Goal: Task Accomplishment & Management: Use online tool/utility

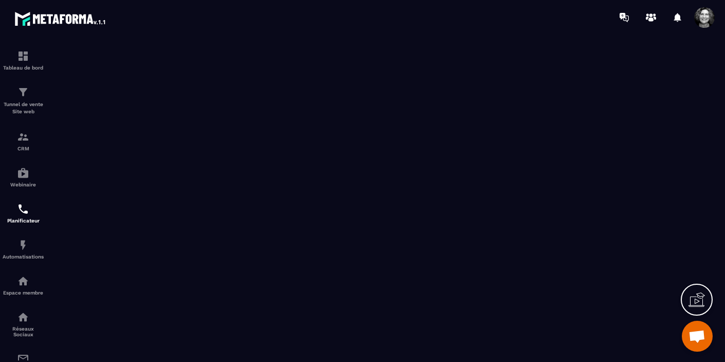
scroll to position [12129, 0]
click at [23, 251] on img at bounding box center [23, 245] width 12 height 12
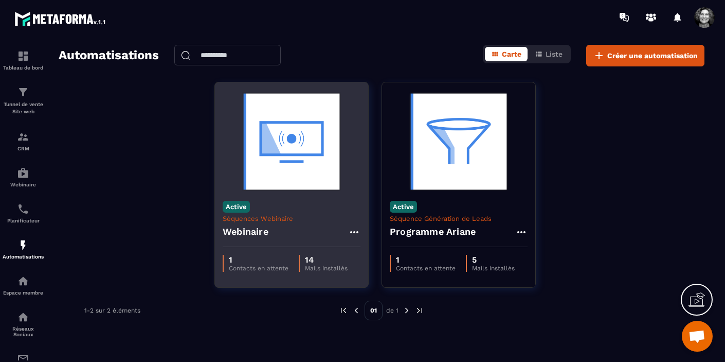
click at [301, 153] on img at bounding box center [292, 141] width 138 height 103
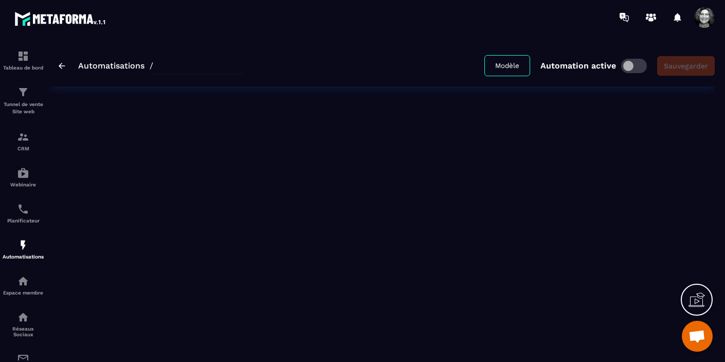
type input "*********"
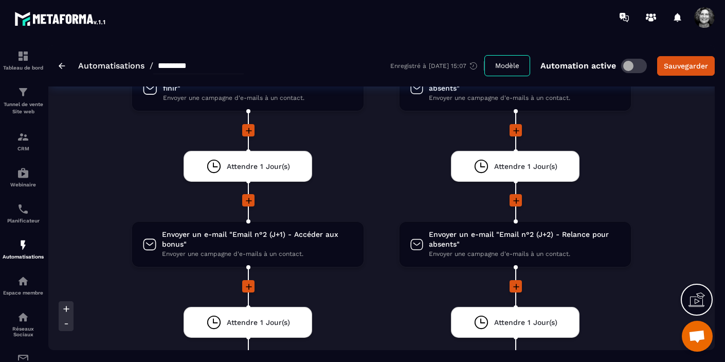
scroll to position [1341, 0]
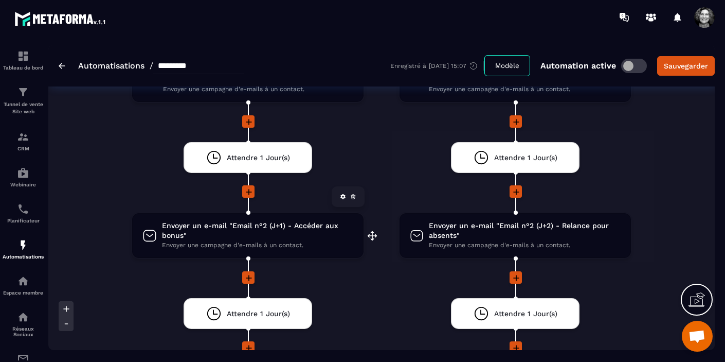
click at [247, 226] on span "Envoyer un e-mail "Email n°2 (J+1) - Accéder aux bonus"" at bounding box center [257, 231] width 191 height 20
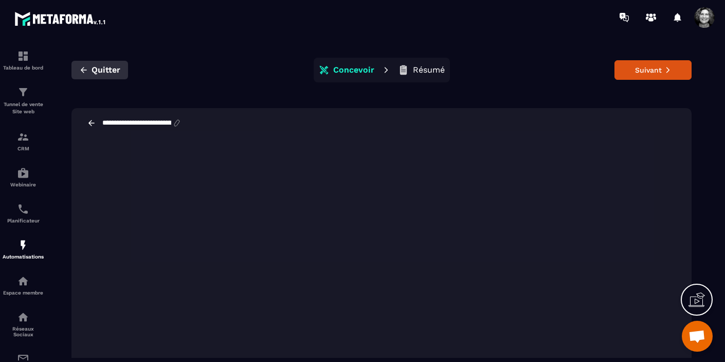
click at [95, 70] on span "Quitter" at bounding box center [106, 70] width 29 height 10
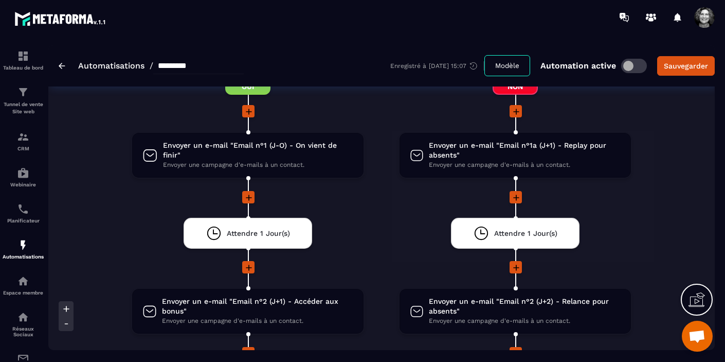
scroll to position [1261, 0]
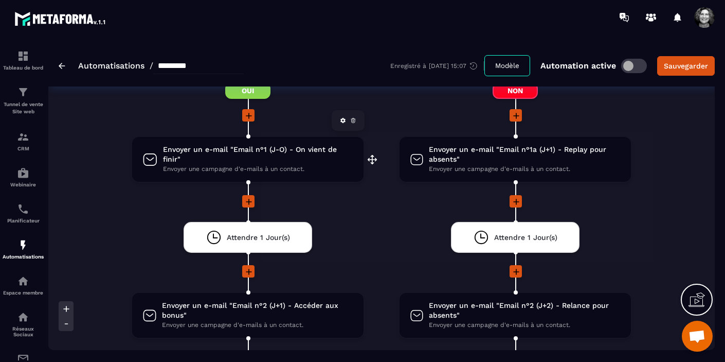
click at [254, 150] on span "Envoyer un e-mail "Email n°1 (J-O) - On vient de finir"" at bounding box center [258, 155] width 191 height 20
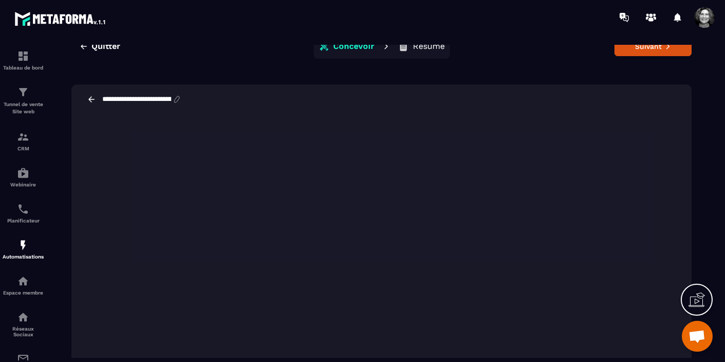
scroll to position [25, 0]
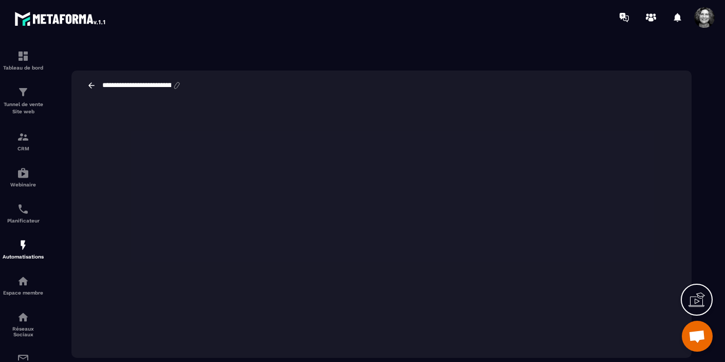
click at [91, 85] on icon at bounding box center [91, 85] width 6 height 6
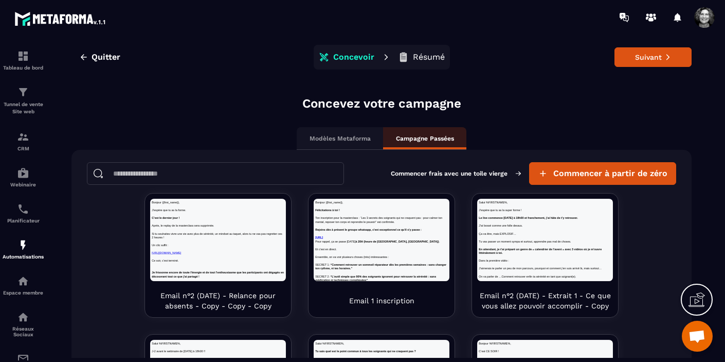
scroll to position [0, 0]
click at [102, 57] on span "Quitter" at bounding box center [106, 57] width 29 height 10
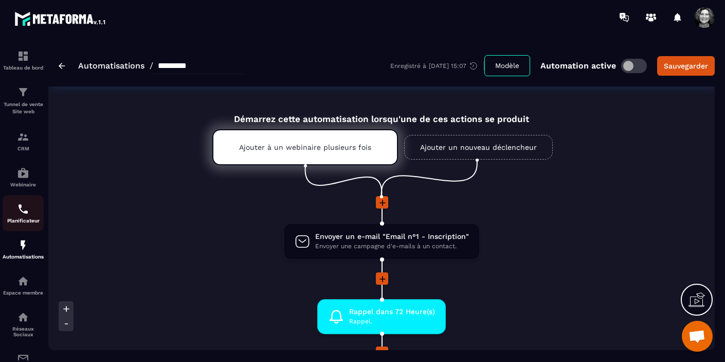
click at [24, 212] on img at bounding box center [23, 209] width 12 height 12
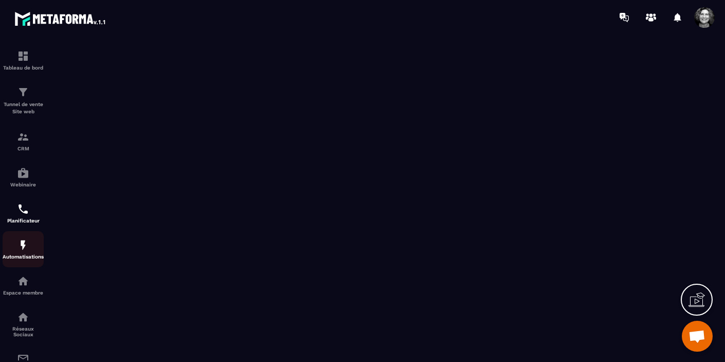
click at [25, 250] on img at bounding box center [23, 245] width 12 height 12
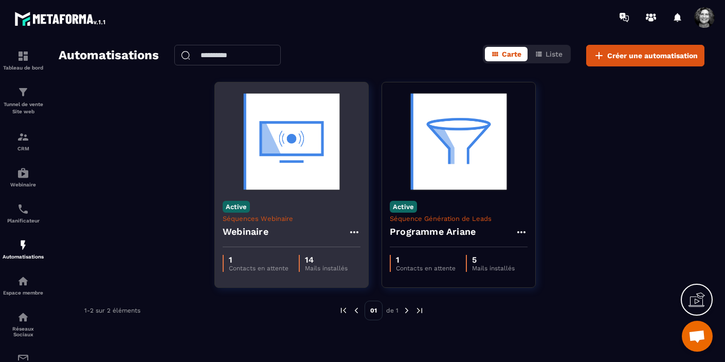
click at [296, 160] on img at bounding box center [292, 141] width 138 height 103
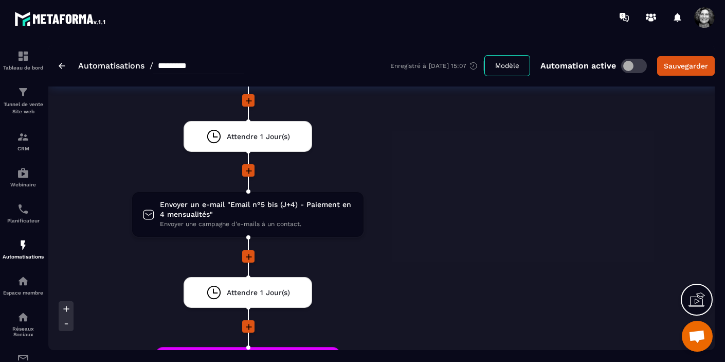
scroll to position [1819, 0]
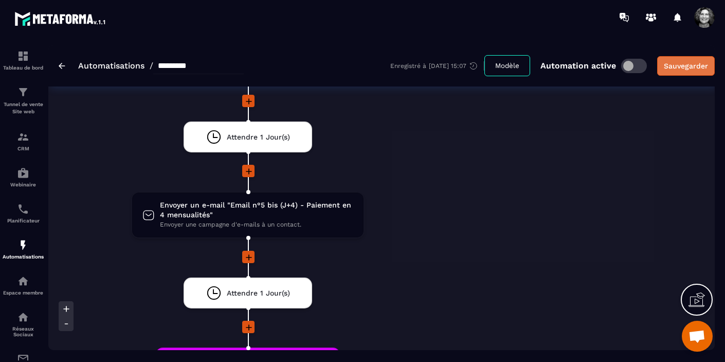
click at [692, 67] on div "Sauvegarder" at bounding box center [686, 66] width 44 height 10
